Goal: Use online tool/utility: Use online tool/utility

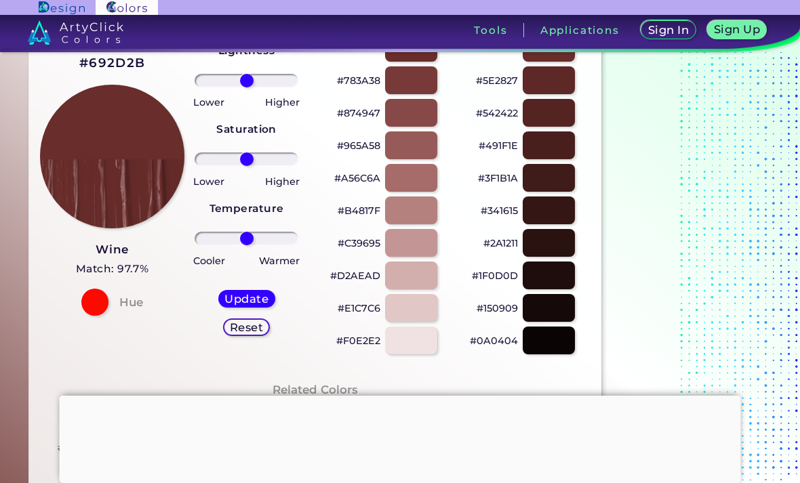
scroll to position [110, 0]
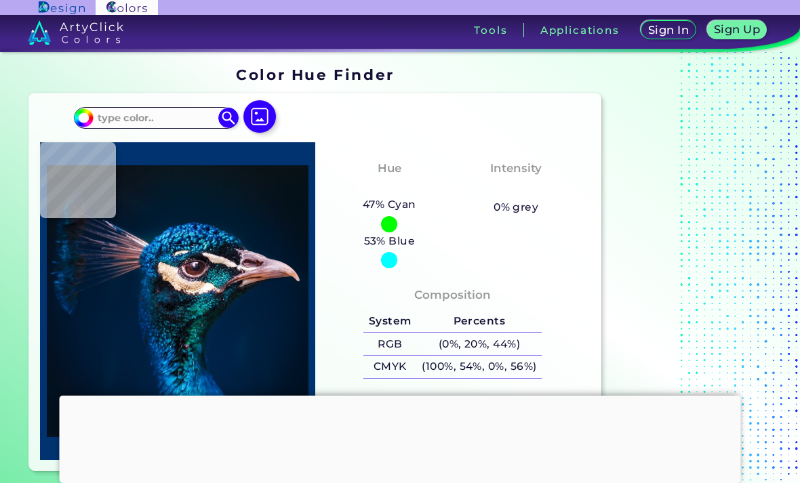
scroll to position [199, 0]
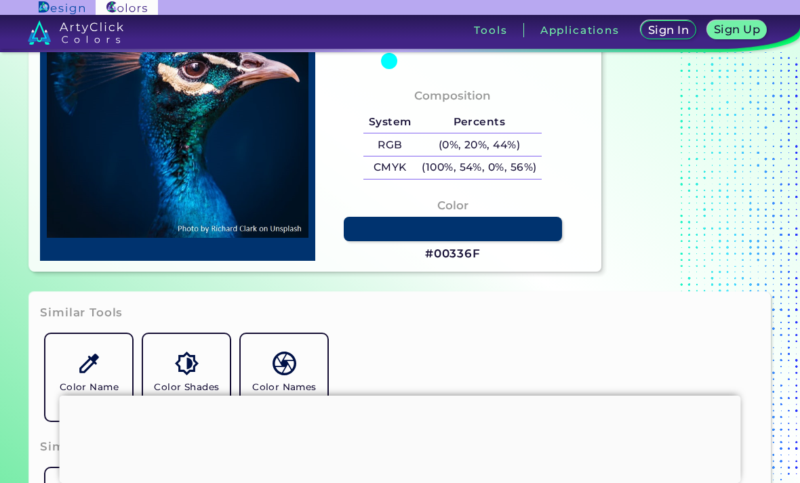
type input "#003f6a"
type input "#003F6A"
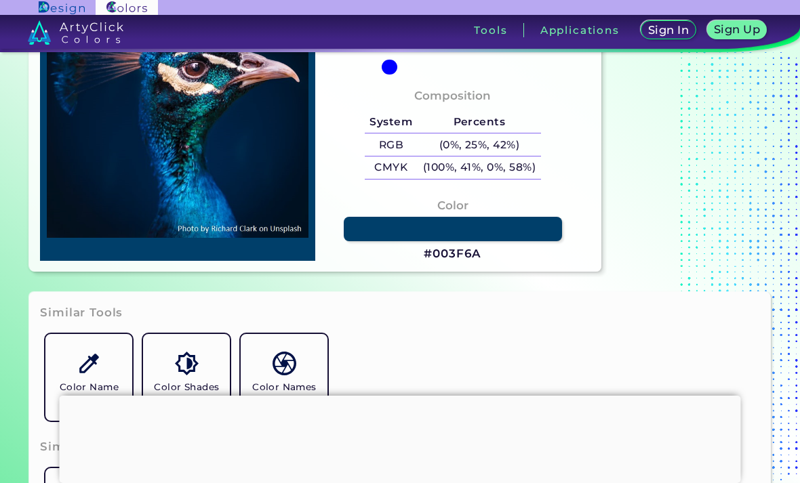
type input "#005988"
type input "#016597"
type input "#0083b7"
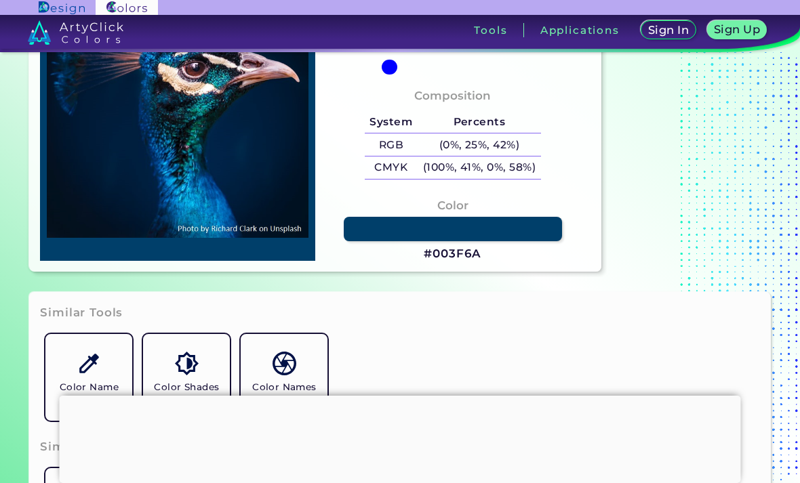
type input "#0083B7"
type input "#068bbc"
type input "#068BBC"
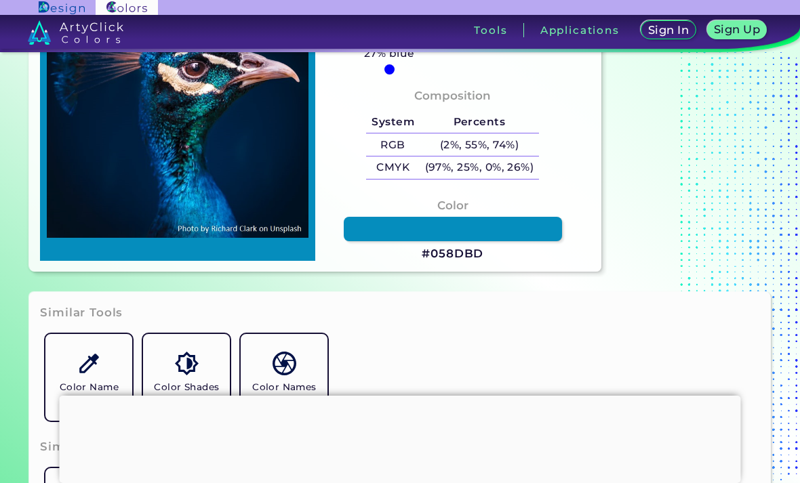
type input "#058dbd"
type input "#058DBD"
type input "#0a91bd"
type input "#0A91BD"
type input "#0076a7"
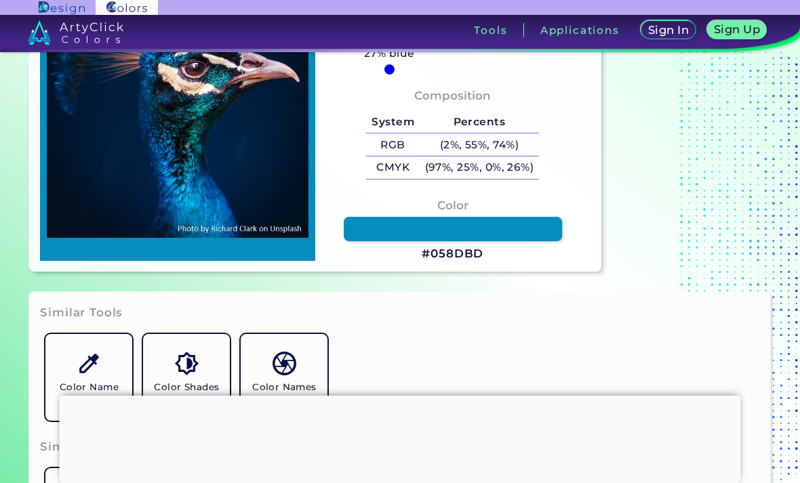
type input "#0076A7"
type input "#097cb8"
type input "#097CB8"
type input "#0177af"
type input "#0177AF"
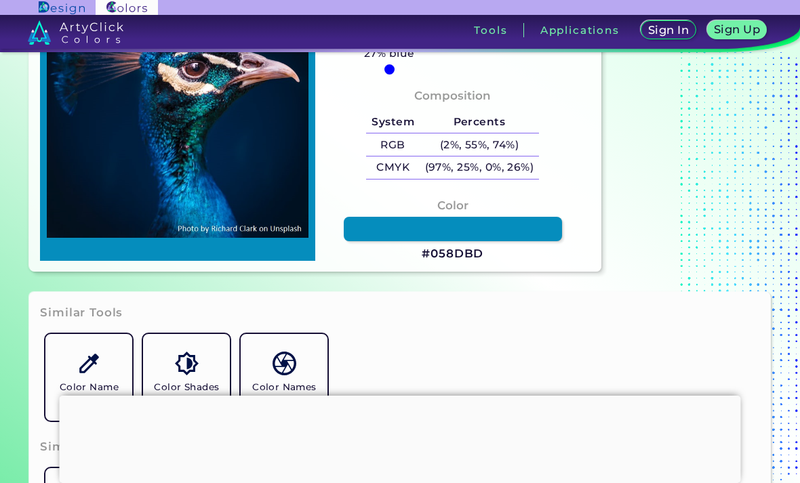
type input "#057eb9"
type input "#057EB9"
type input "#0484ba"
type input "#0484BA"
type input "#0a85b8"
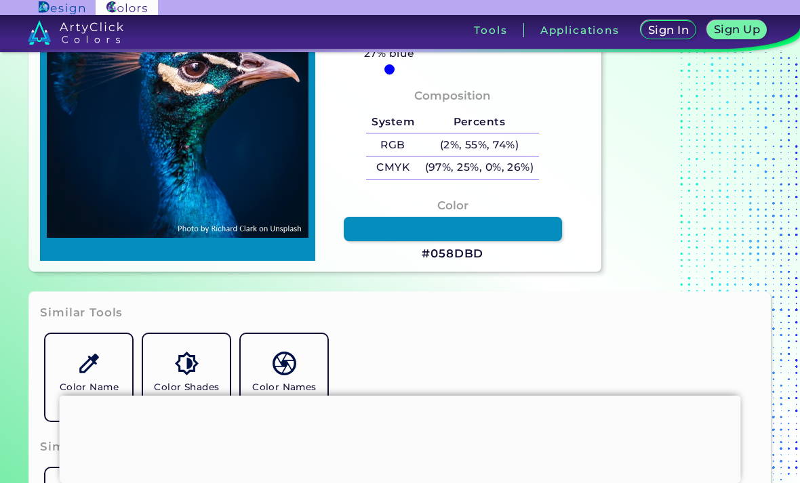
type input "#0A85B8"
type input "#1087b2"
type input "#1087B2"
type input "#0998d4"
type input "#0998D4"
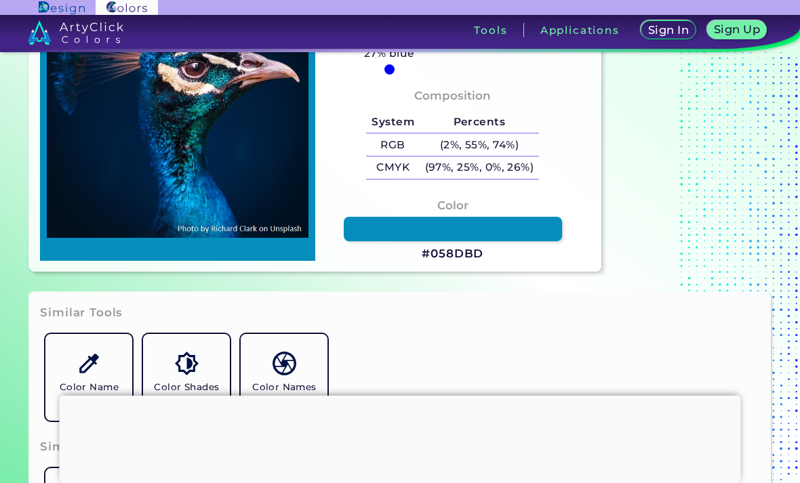
type input "#025896"
type input "#012643"
type input "#001929"
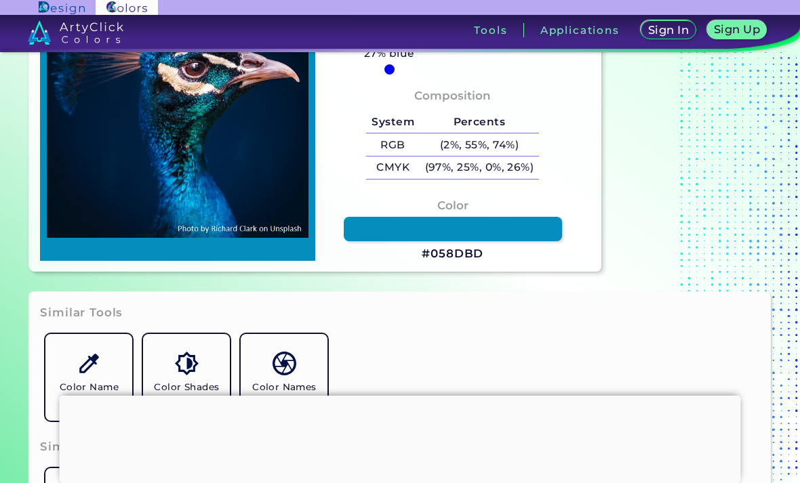
type input "#001929"
type input "#0f605a"
type input "#0F605A"
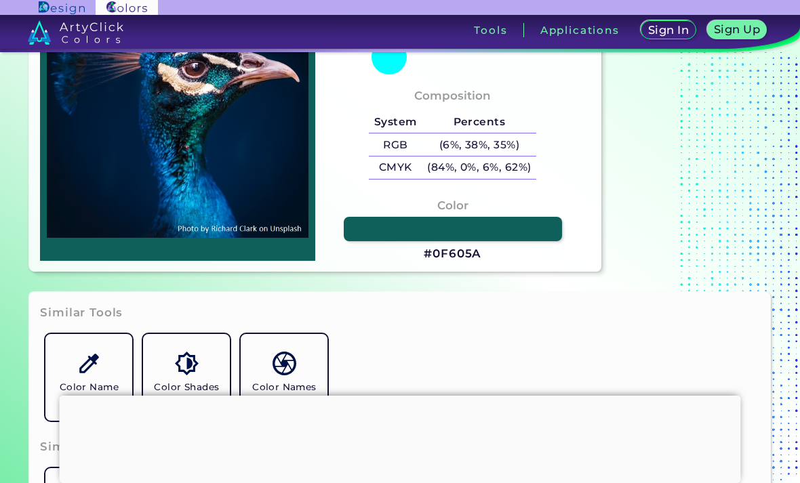
type input "#0a3a42"
type input "#0A3A42"
type input "#0d141c"
type input "#0D141C"
type input "#064050"
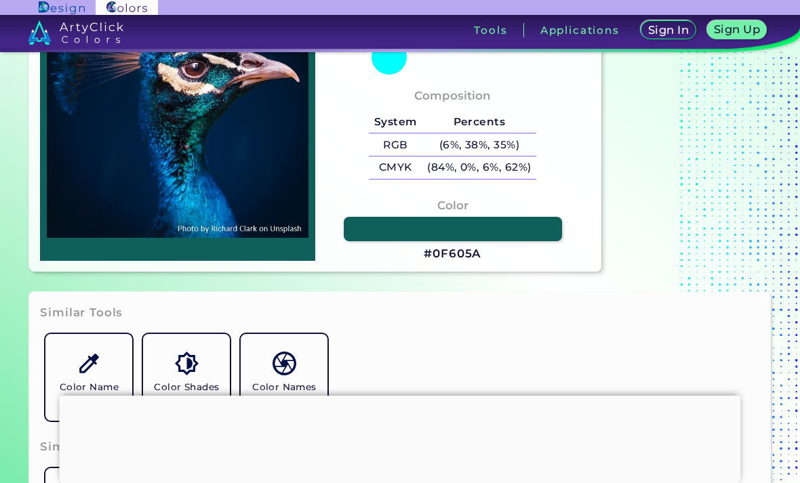
type input "#064050"
type input "#054662"
type input "#004e79"
type input "#004E79"
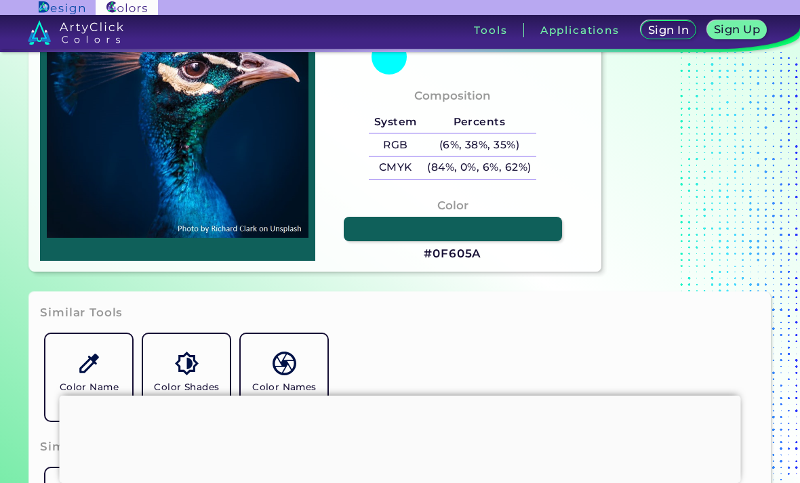
type input "#0b6e9c"
type input "#0B6E9C"
type input "#1479a1"
type input "#1479A1"
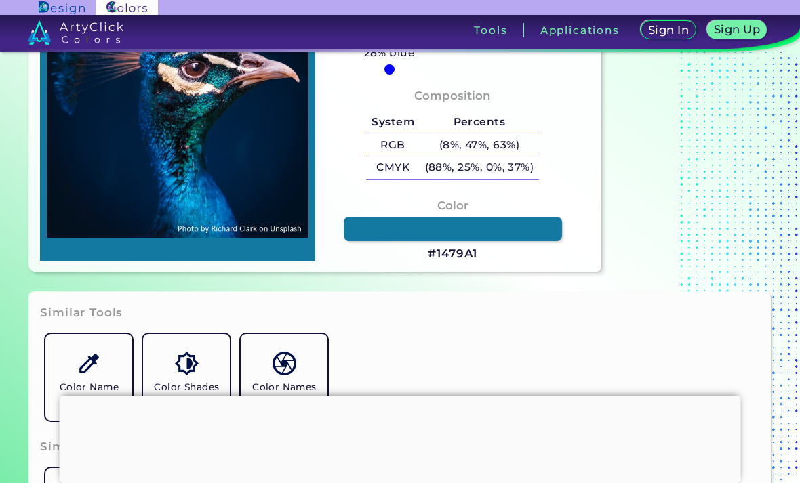
type input "#0b6e9c"
type input "#0B6E9C"
type input "#004e79"
type input "#004E79"
type input "#005f7d"
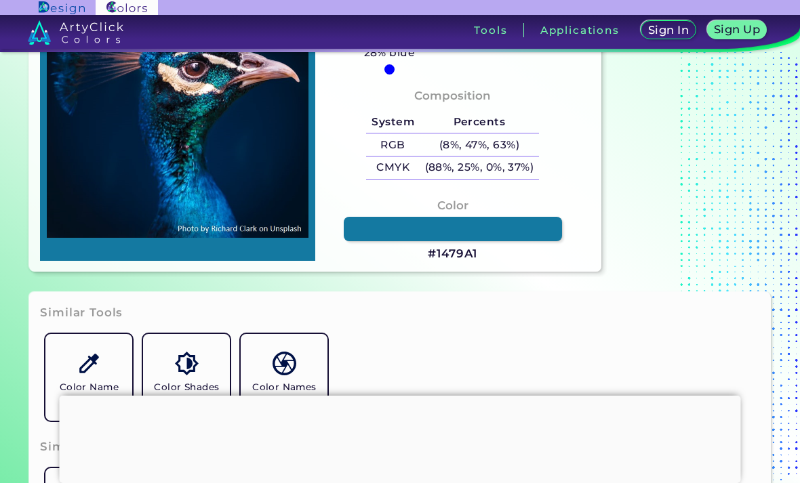
type input "#005F7D"
type input "#026790"
type input "#013242"
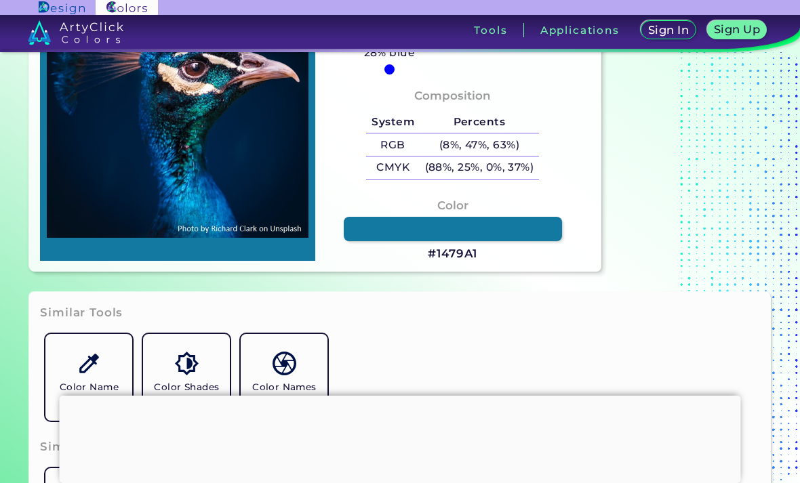
type input "#363641"
type input "#0b0b13"
type input "#0B0B13"
type input "#06232f"
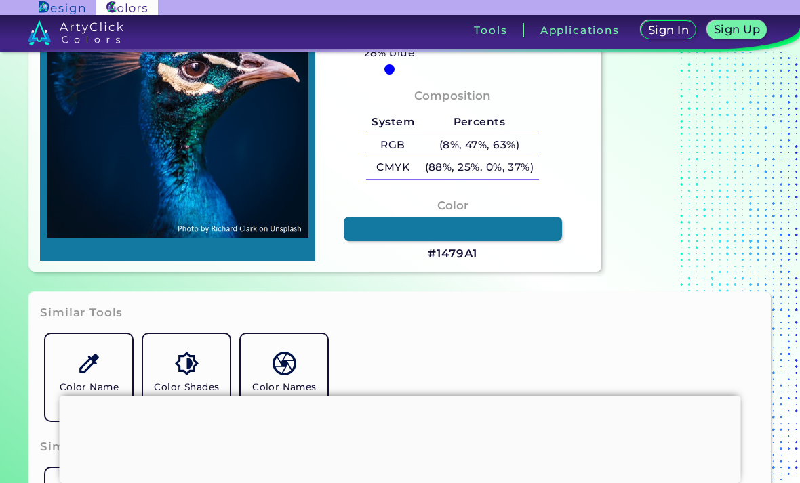
type input "#06232F"
type input "#2780b4"
type input "#2780B4"
type input "#1d86ce"
type input "#1D86CE"
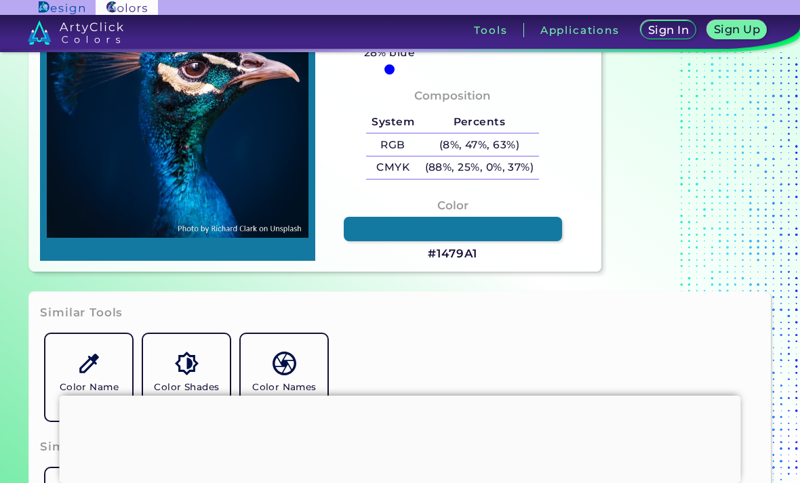
type input "#031933"
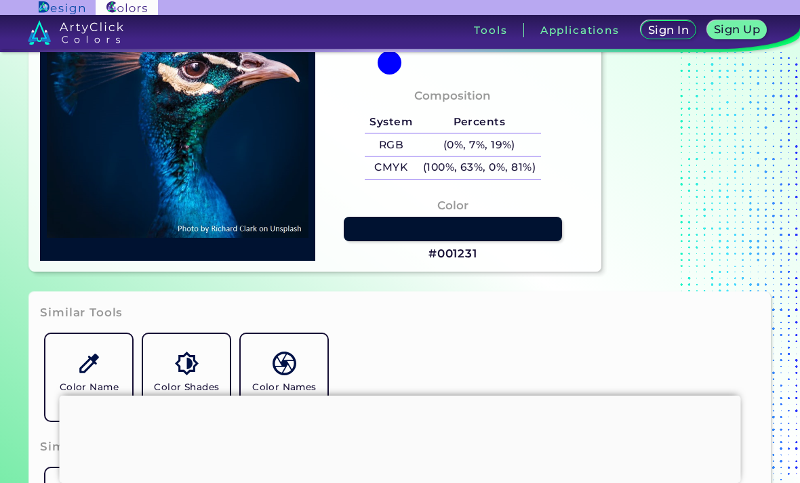
type input "#001231"
type input "#034689"
type input "#003d7a"
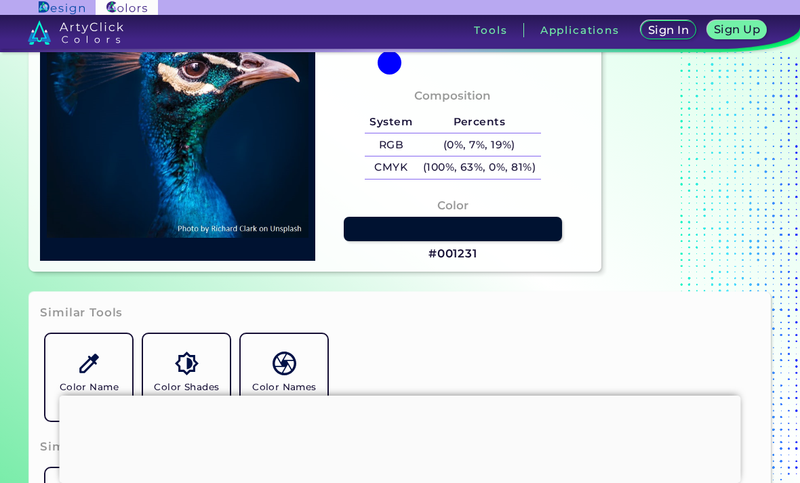
type input "#003D7A"
type input "#085397"
type input "#065599"
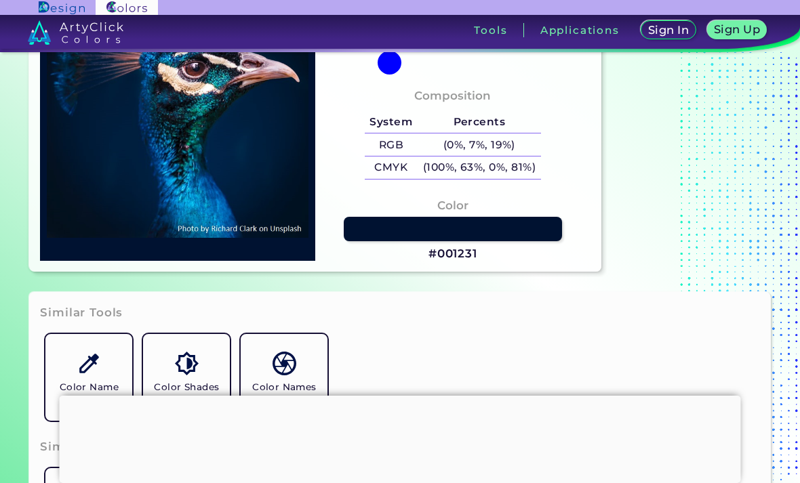
type input "#004f91"
type input "#004F91"
type input "#0d5a99"
type input "#0D5A99"
type input "#003d76"
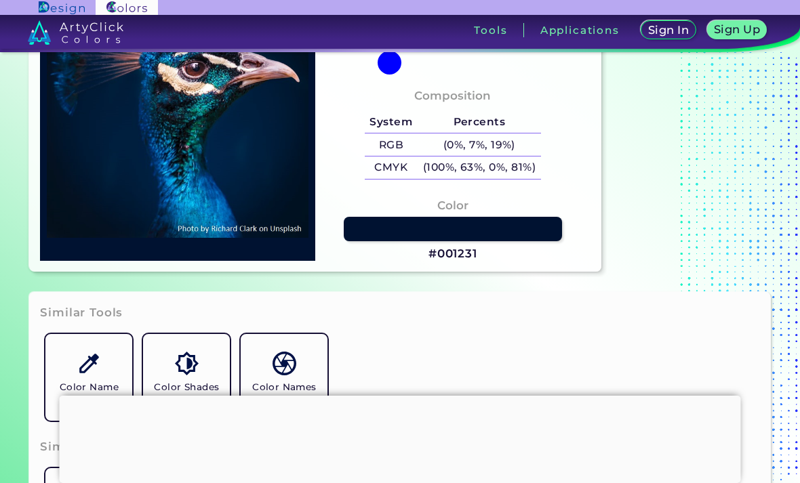
type input "#003D76"
type input "#003c77"
type input "#003C77"
type input "#024385"
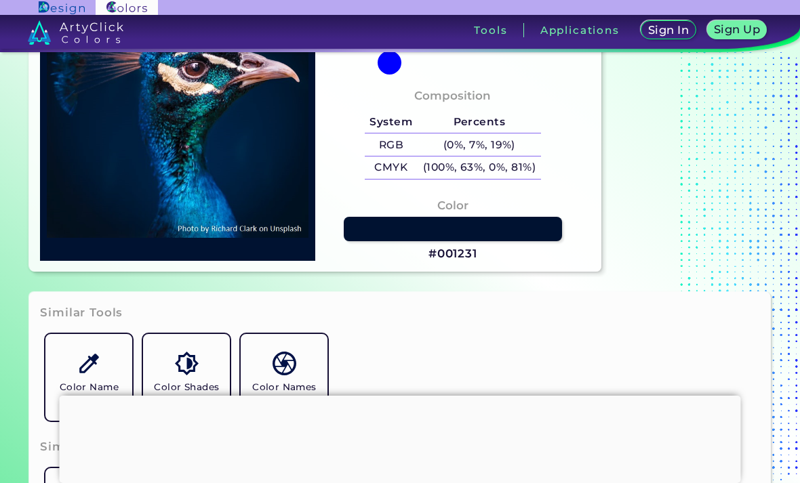
type input "#003878"
type input "#00295a"
type input "#00295A"
type input "#00224b"
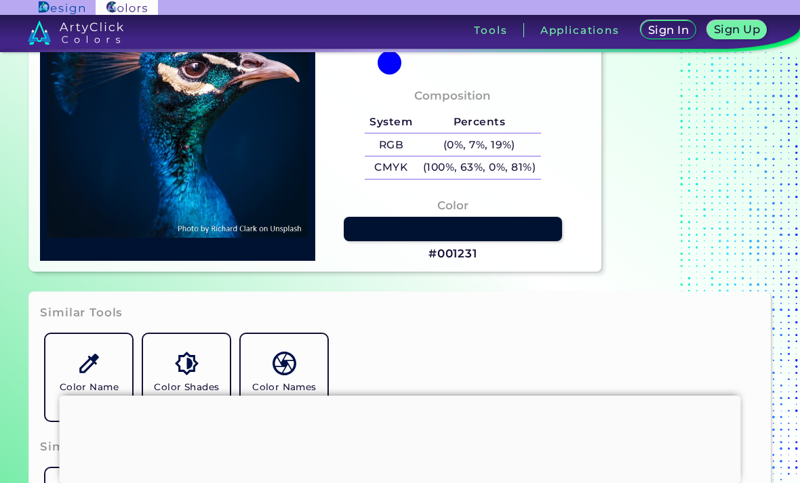
type input "#00224B"
type input "#012553"
type input "#012e64"
type input "#012E64"
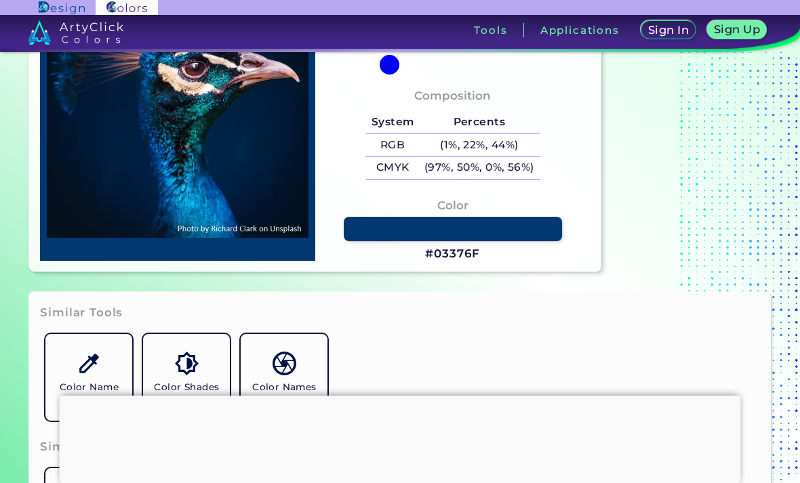
type input "#03376f"
type input "#03376F"
type input "#002f69"
type input "#002F69"
type input "#00295e"
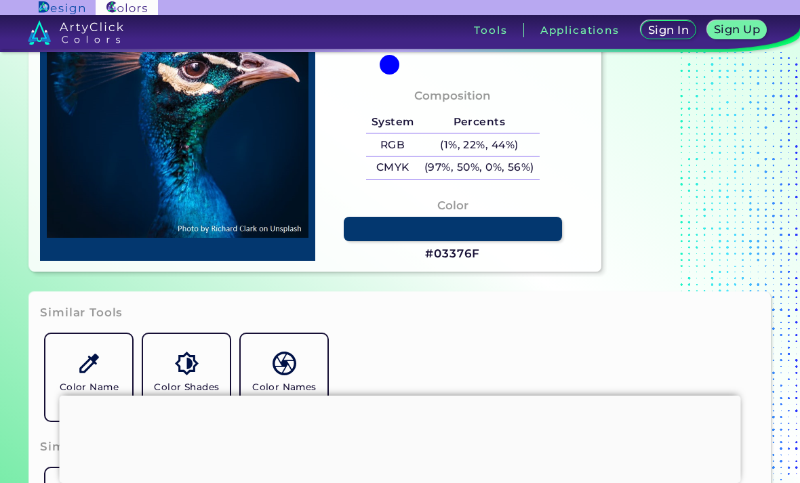
type input "#00295E"
type input "#002755"
type input "#00264e"
type input "#00264E"
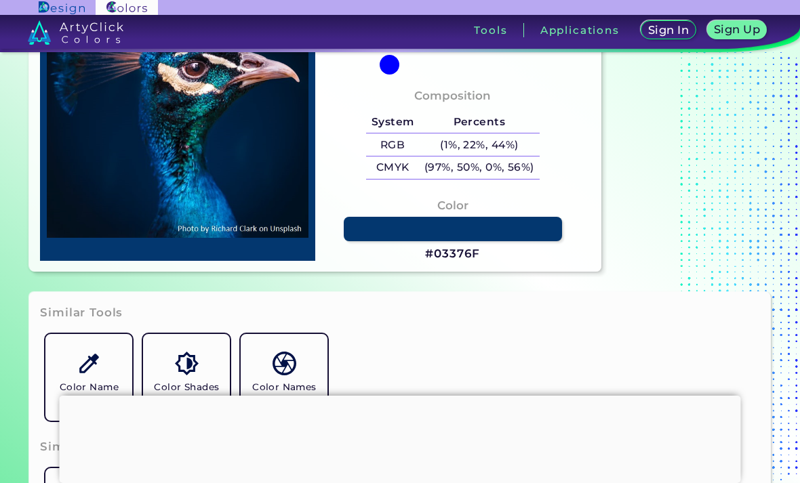
type input "#012649"
type input "#022649"
type input "#03264c"
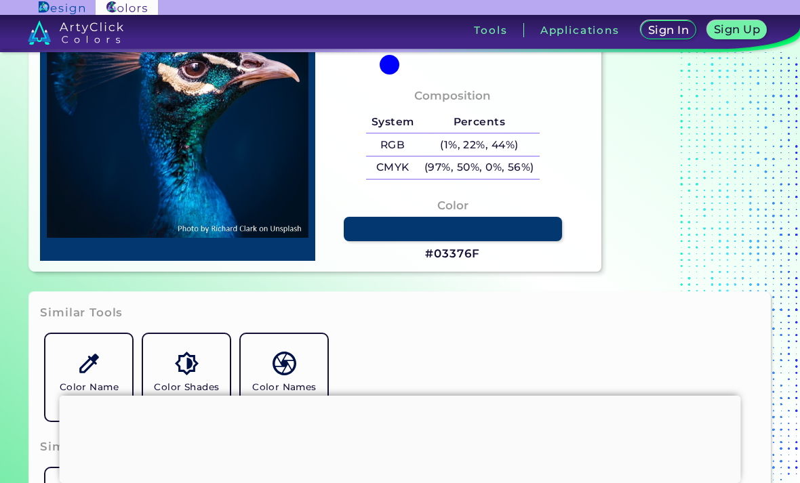
type input "#03264C"
type input "#002046"
type input "#012043"
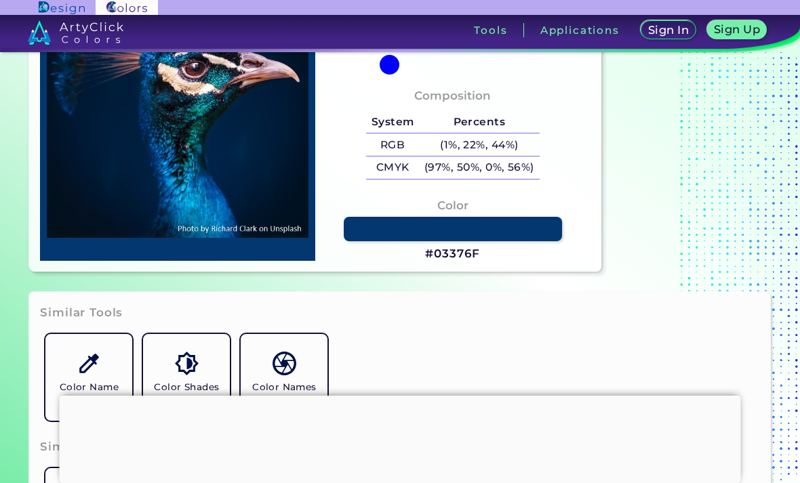
type input "#001e40"
type input "#001E40"
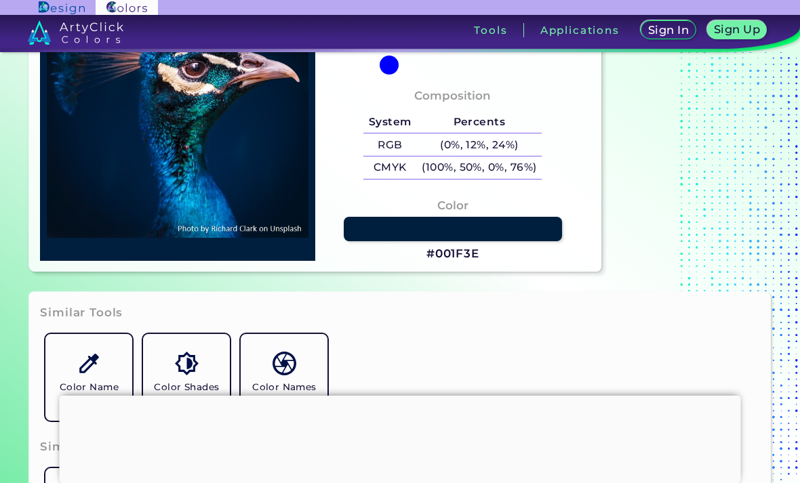
type input "#001f3e"
type input "#001F3E"
type input "#011e3e"
type input "#011E3E"
type input "#001f3e"
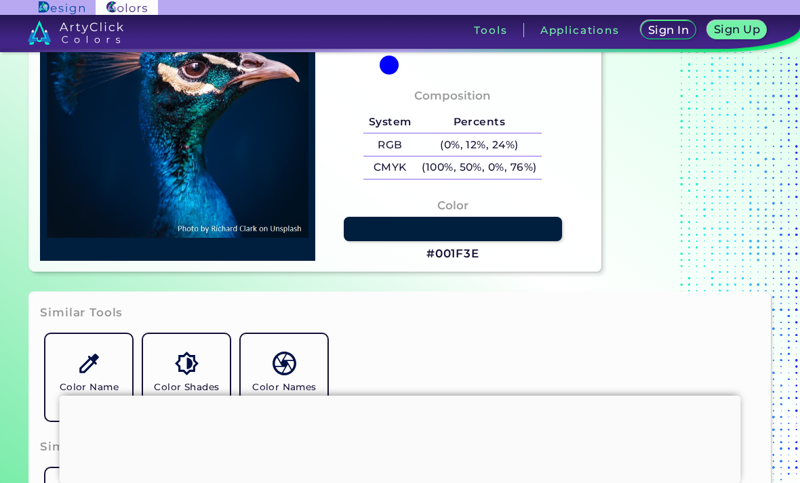
type input "#001F3E"
type input "#001d3b"
type input "#001D3B"
type input "#011c3a"
type input "#011C3A"
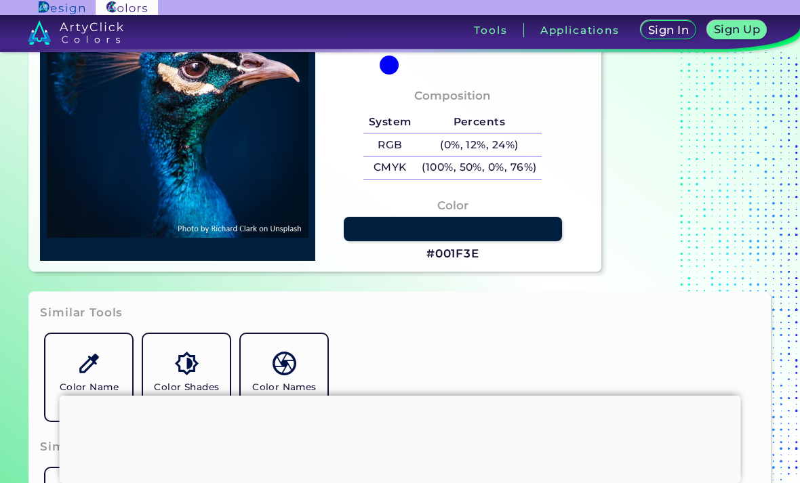
type input "#011a38"
type input "#011A38"
type input "#001935"
type input "#001932"
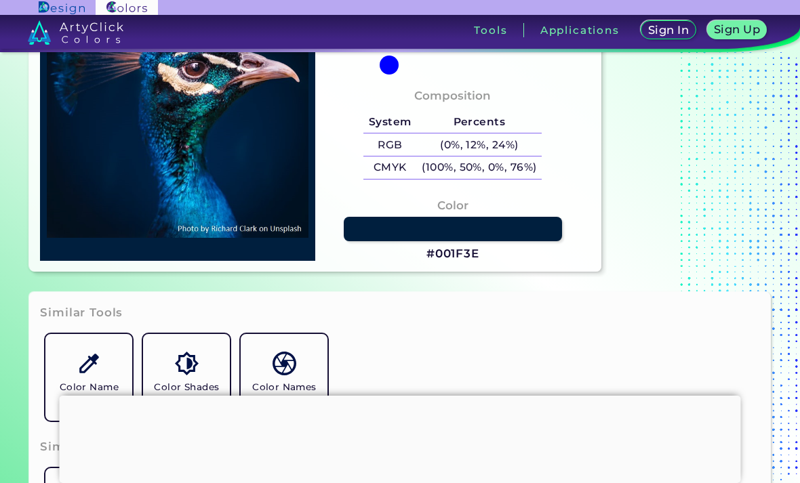
type input "#001932"
type input "#001832"
type input "#001731"
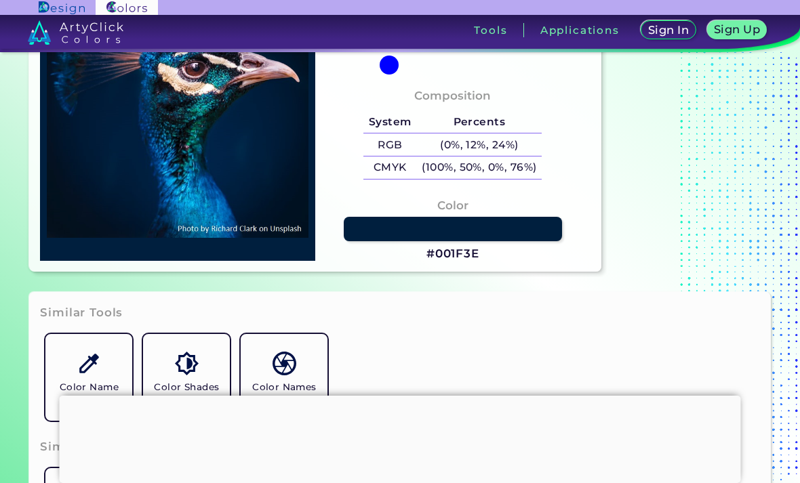
type input "#01172f"
type input "#01172F"
type input "#00162d"
type input "#00162D"
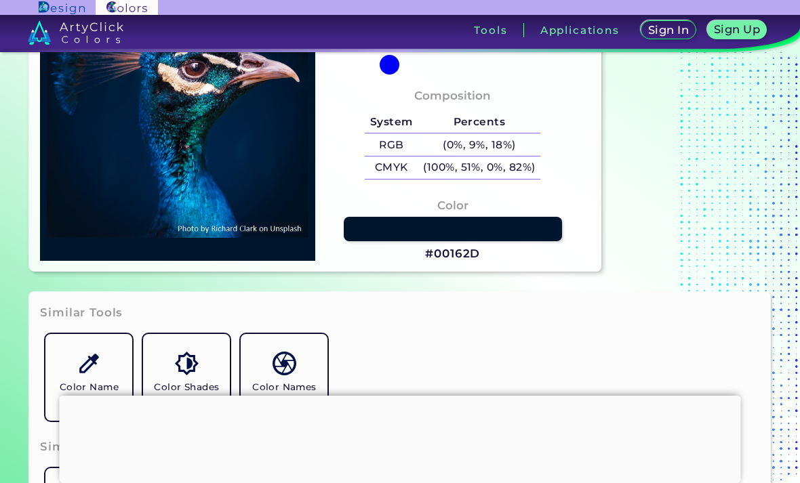
type input "#01152e"
type input "#01152E"
type input "#00142c"
type input "#00142C"
type input "#01152d"
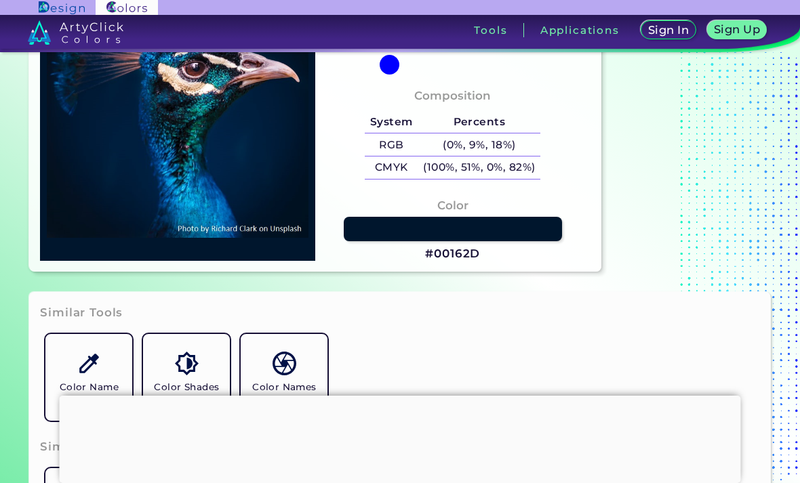
type input "#01152D"
type input "#03152c"
type input "#03152C"
type input "#00142c"
type input "#00142C"
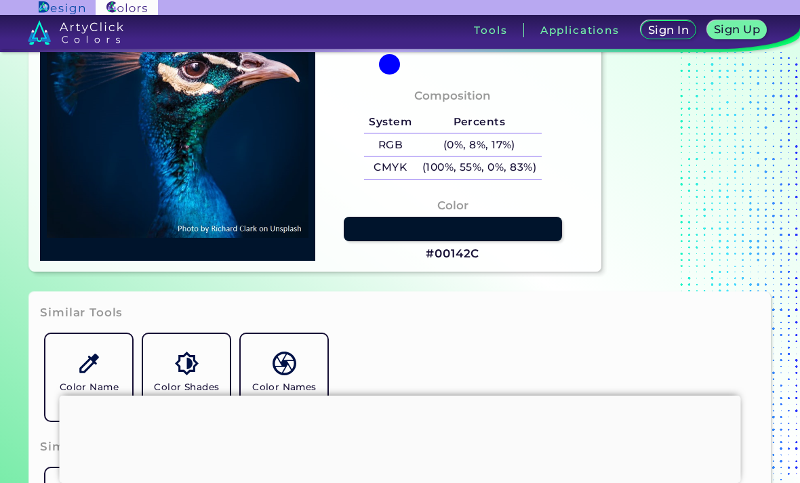
type input "#00152a"
type input "#00152A"
type input "#02142a"
type input "#02142A"
type input "#011329"
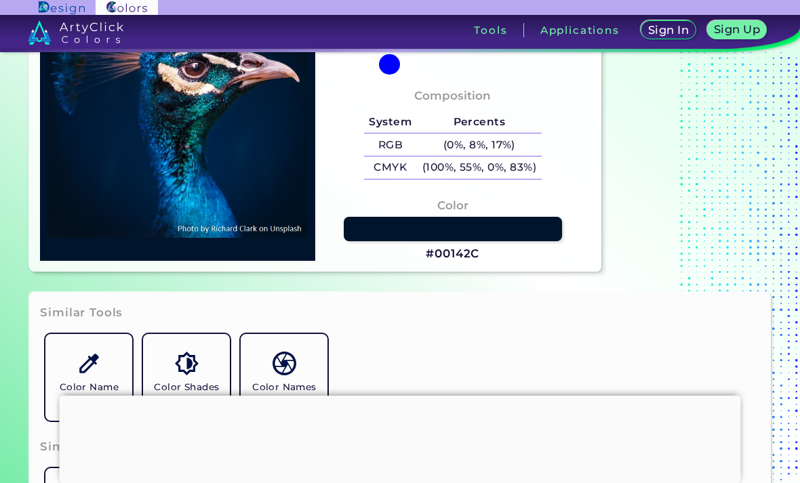
type input "#011329"
type input "#011327"
type input "#021327"
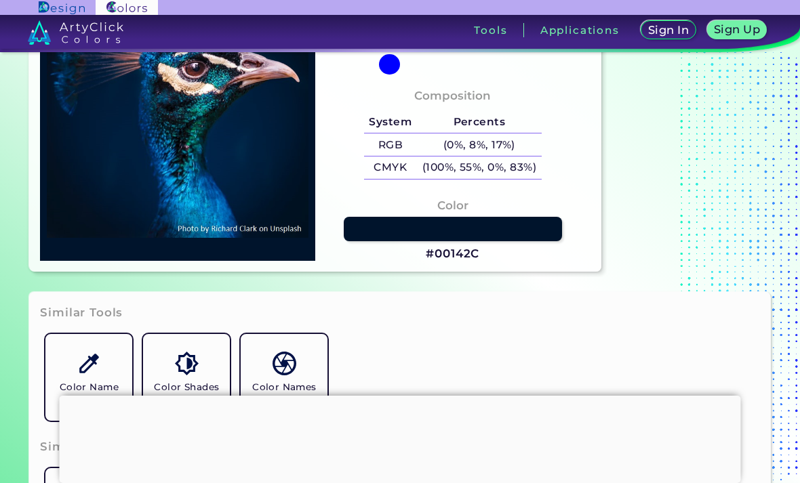
type input "#011327"
type input "#021327"
type input "#021325"
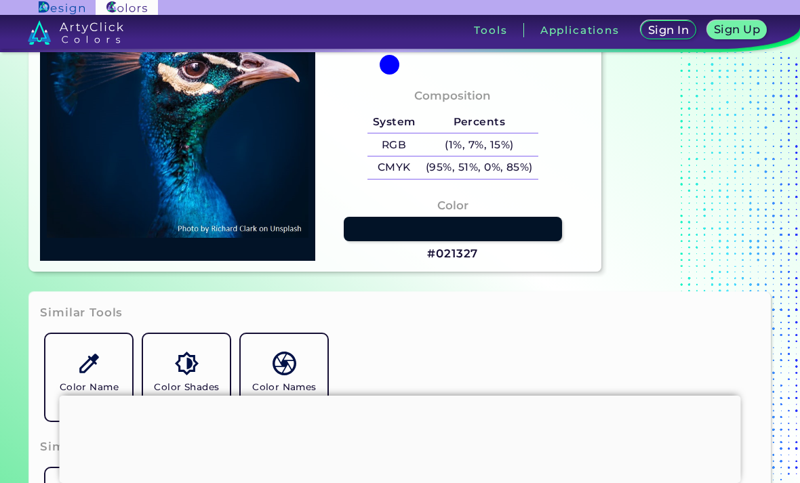
type input "#021325"
type input "#051224"
type input "#041123"
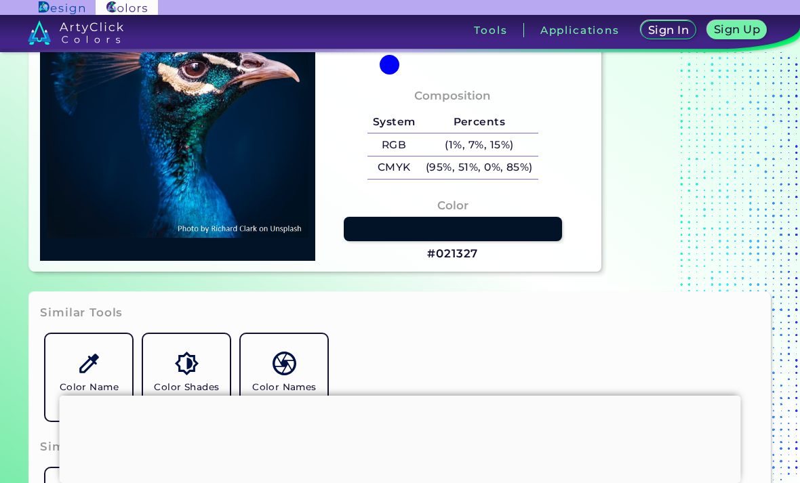
type input "#041124"
type input "#041123"
type input "#041121"
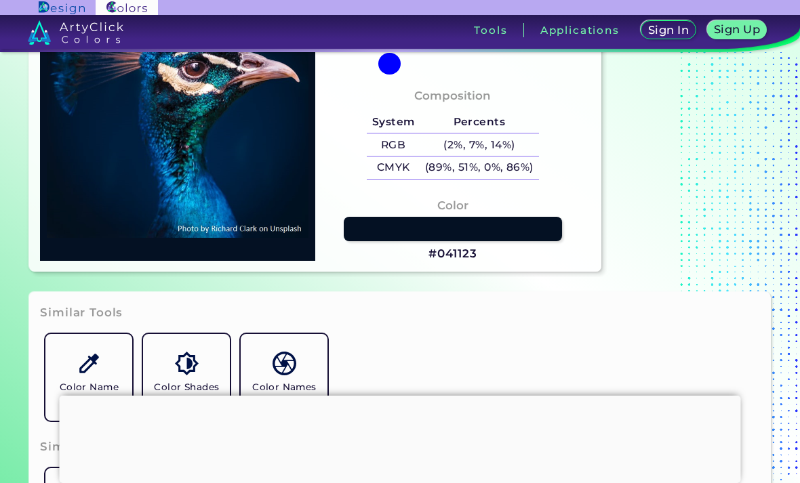
type input "#041121"
type input "#031020"
type input "#041121"
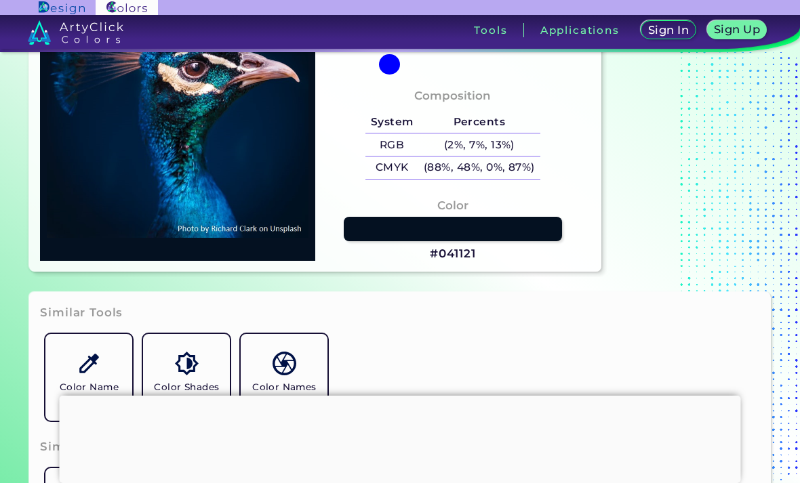
type input "#031020"
type input "#03111e"
type input "#03111E"
type input "#000000"
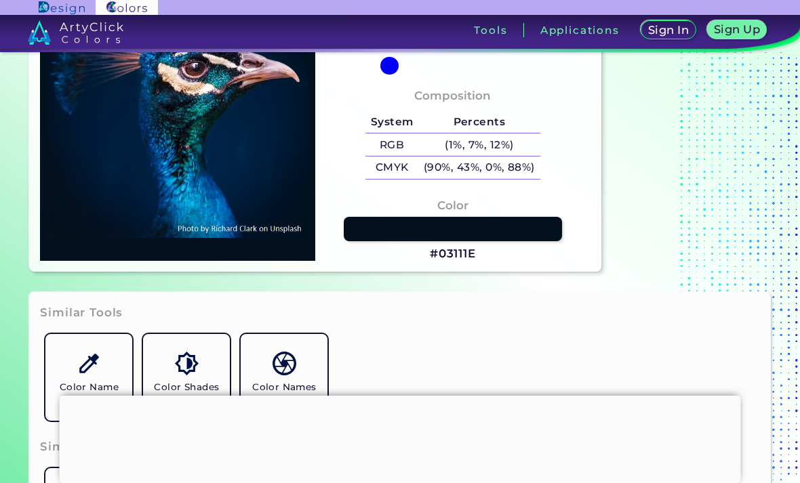
type input "#000000"
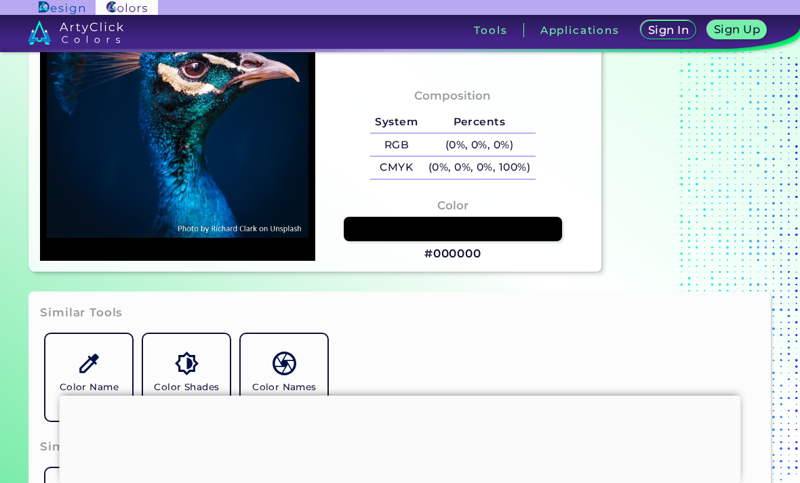
type input "#03111e"
type input "#03111E"
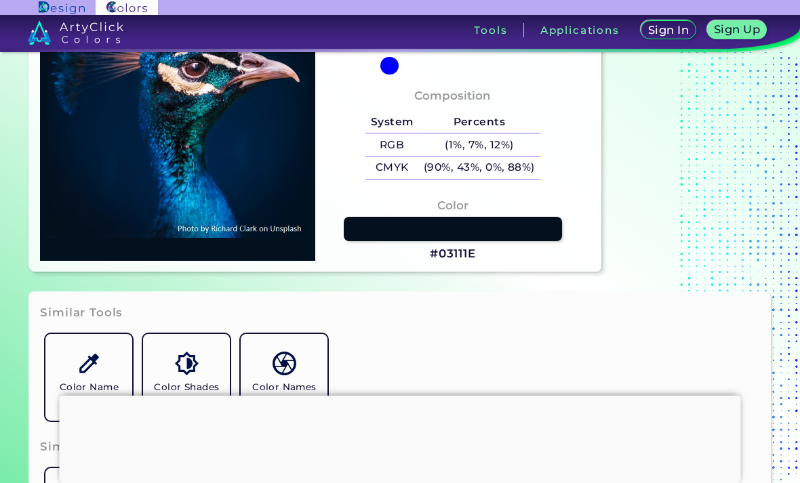
click at [367, 241] on link at bounding box center [453, 229] width 218 height 24
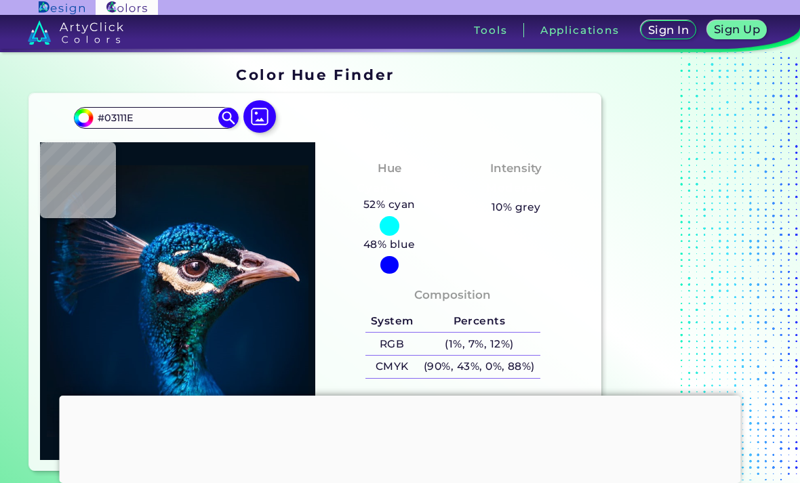
scroll to position [0, 0]
